Goal: Information Seeking & Learning: Learn about a topic

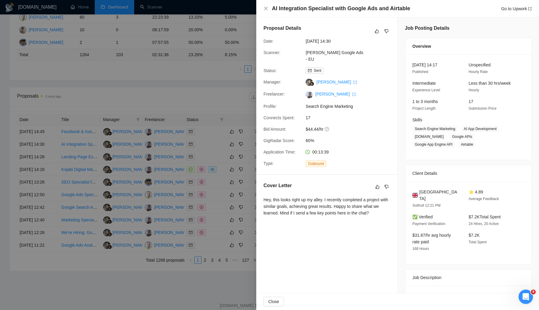
click at [200, 179] on div at bounding box center [269, 155] width 539 height 310
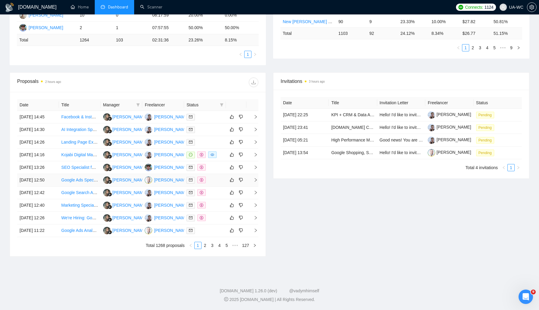
scroll to position [194, 0]
click at [204, 249] on link "2" at bounding box center [205, 245] width 7 height 7
click at [255, 127] on icon "right" at bounding box center [255, 129] width 4 height 4
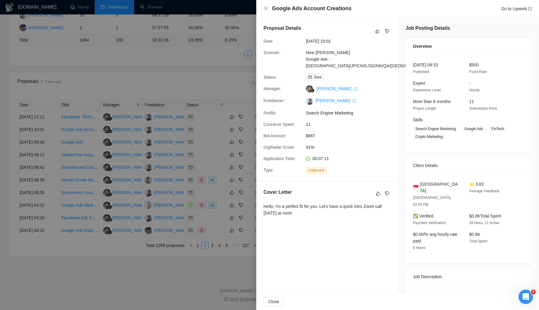
click at [142, 194] on div at bounding box center [269, 155] width 539 height 310
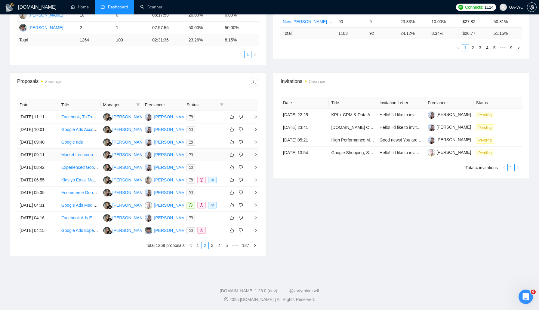
click at [256, 151] on td at bounding box center [252, 155] width 12 height 13
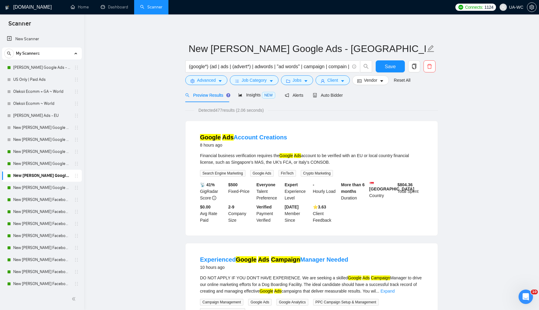
click at [245, 156] on div "Financial business verification requires the Google Ads account to be verified …" at bounding box center [311, 158] width 223 height 13
copy div "verification"
click at [193, 81] on icon "setting" at bounding box center [192, 81] width 4 height 4
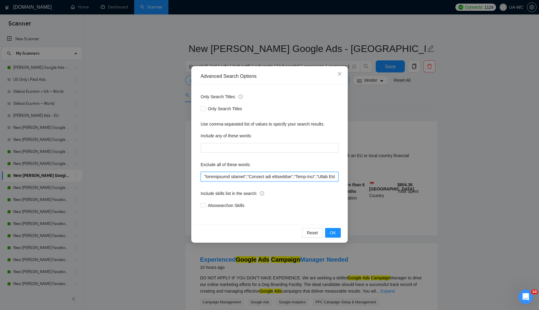
click at [201, 177] on input "text" at bounding box center [269, 177] width 138 height 10
paste input "verification"
type input "loremipsumdo,"sitametcons adipisc","Elitsed doe temporinci","Utla-Etdo","Magna …"
click at [334, 232] on span "OK" at bounding box center [333, 233] width 6 height 7
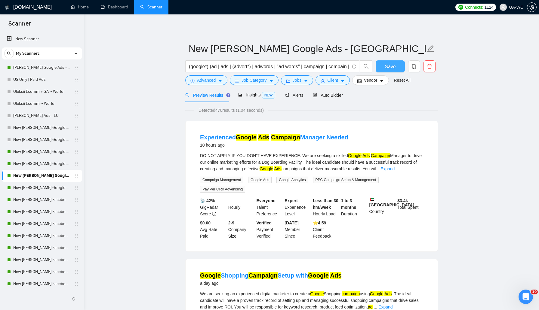
click at [392, 66] on span "Save" at bounding box center [389, 67] width 11 height 8
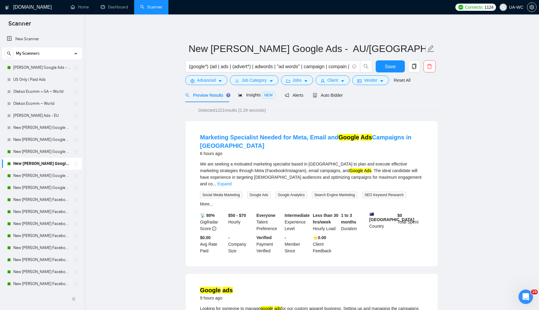
click at [397, 171] on div "We are seeking a motivated marketing specialist based in [GEOGRAPHIC_DATA] to p…" at bounding box center [311, 174] width 223 height 26
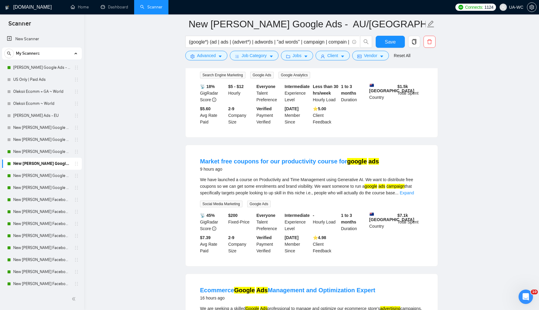
scroll to position [253, 0]
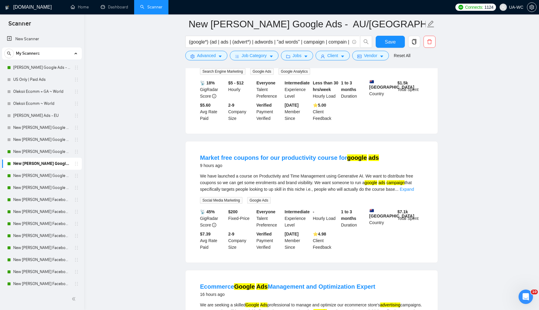
click at [417, 192] on div "We have launched a course on Productivity and Time Management using Generative …" at bounding box center [311, 188] width 223 height 31
click at [414, 190] on link "Expand" at bounding box center [406, 189] width 14 height 5
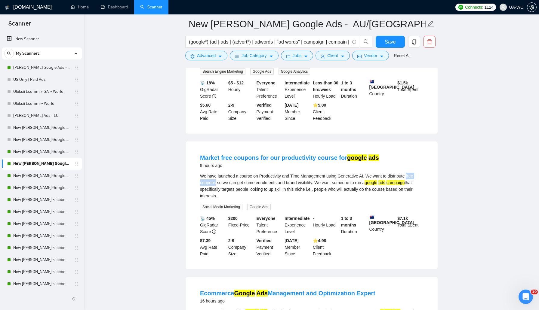
drag, startPoint x: 413, startPoint y: 175, endPoint x: 216, endPoint y: 183, distance: 196.4
click at [216, 183] on div "We have launched a course on Productivity and Time Management using Generative …" at bounding box center [311, 186] width 223 height 26
copy div "free coupons"
click at [199, 186] on li "Market free coupons for our productivity course for google ads 9 hours ago We h…" at bounding box center [311, 205] width 237 height 113
click at [111, 5] on link "Dashboard" at bounding box center [114, 7] width 27 height 5
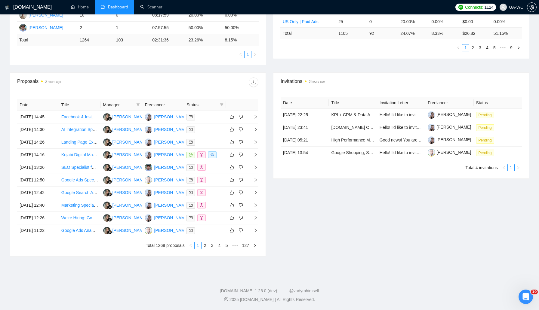
scroll to position [218, 0]
click at [204, 249] on link "2" at bounding box center [205, 245] width 7 height 7
click at [198, 249] on link "1" at bounding box center [197, 245] width 7 height 7
click at [255, 140] on icon "right" at bounding box center [255, 142] width 4 height 4
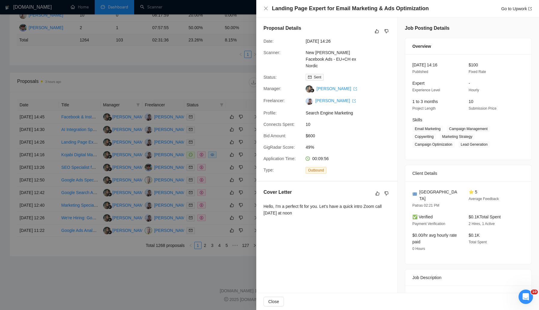
click at [149, 92] on div at bounding box center [269, 155] width 539 height 310
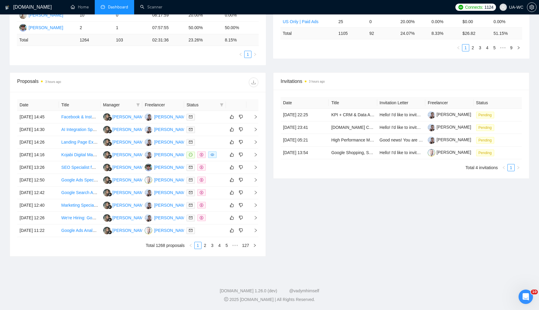
click at [68, 256] on div "Date Title Manager Freelancer Status 09 Sep, 2025 14:45 Facebook & Instagram Ad…" at bounding box center [137, 174] width 255 height 164
click at [205, 249] on link "2" at bounding box center [205, 245] width 7 height 7
click at [211, 249] on link "3" at bounding box center [212, 245] width 7 height 7
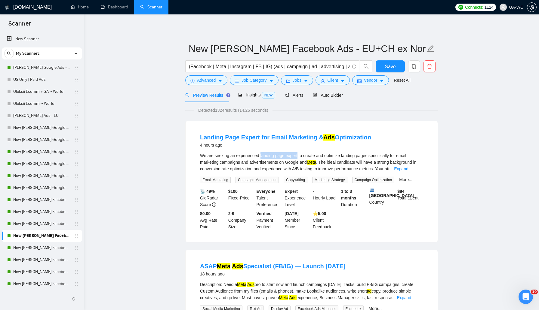
drag, startPoint x: 261, startPoint y: 155, endPoint x: 300, endPoint y: 155, distance: 38.5
click at [300, 155] on div "We are seeking an experienced landing page expert to create and optimize landin…" at bounding box center [311, 162] width 223 height 20
copy div "landing page expert"
click at [204, 83] on span "Advanced" at bounding box center [206, 80] width 19 height 7
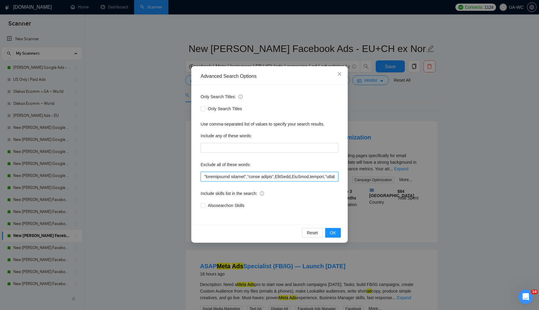
click at [203, 178] on input "text" at bounding box center [269, 177] width 138 height 10
paste input "landing page expert"
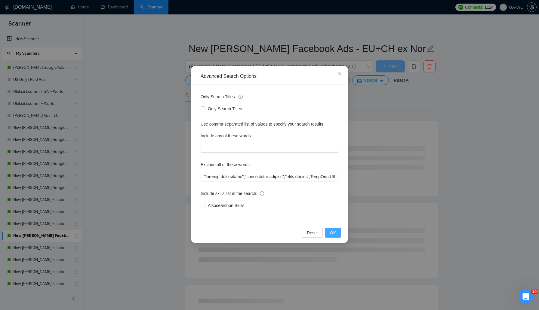
click at [336, 235] on button "OK" at bounding box center [333, 233] width 16 height 10
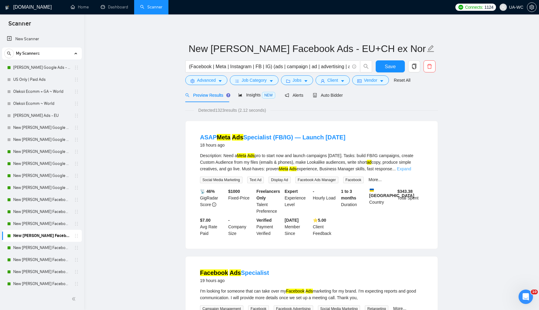
click at [408, 167] on link "Expand" at bounding box center [404, 168] width 14 height 5
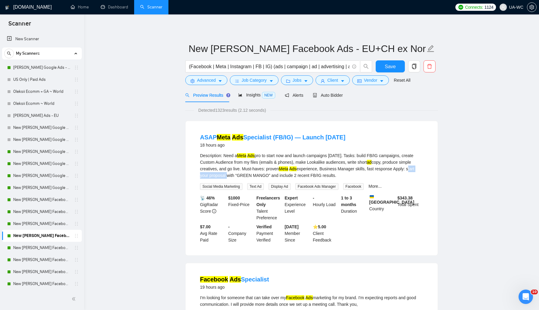
drag, startPoint x: 200, startPoint y: 175, endPoint x: 236, endPoint y: 177, distance: 35.8
click at [236, 177] on div "Description: Need a Meta Ads pro to start now and launch campaigns today. Tasks…" at bounding box center [311, 165] width 223 height 26
copy div "start your proposal"
click at [193, 79] on icon "setting" at bounding box center [192, 81] width 4 height 4
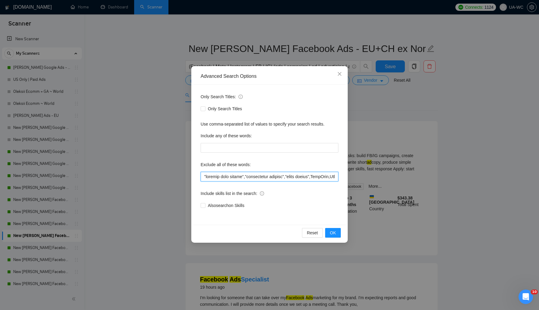
click at [202, 174] on input "text" at bounding box center [269, 177] width 138 height 10
paste input "start your proposal"
type input ""start your proposal","landing page expert","marketplace posting","photo editor…"
click at [330, 233] on span "OK" at bounding box center [333, 233] width 6 height 7
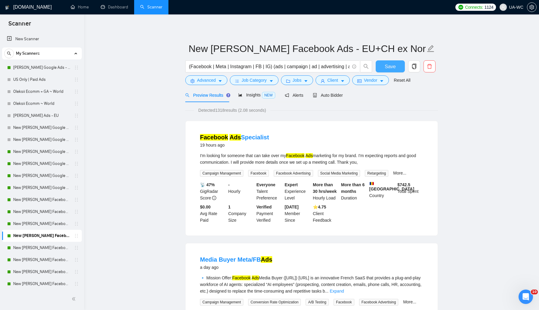
click at [387, 65] on span "Save" at bounding box center [389, 67] width 11 height 8
